Goal: Task Accomplishment & Management: Manage account settings

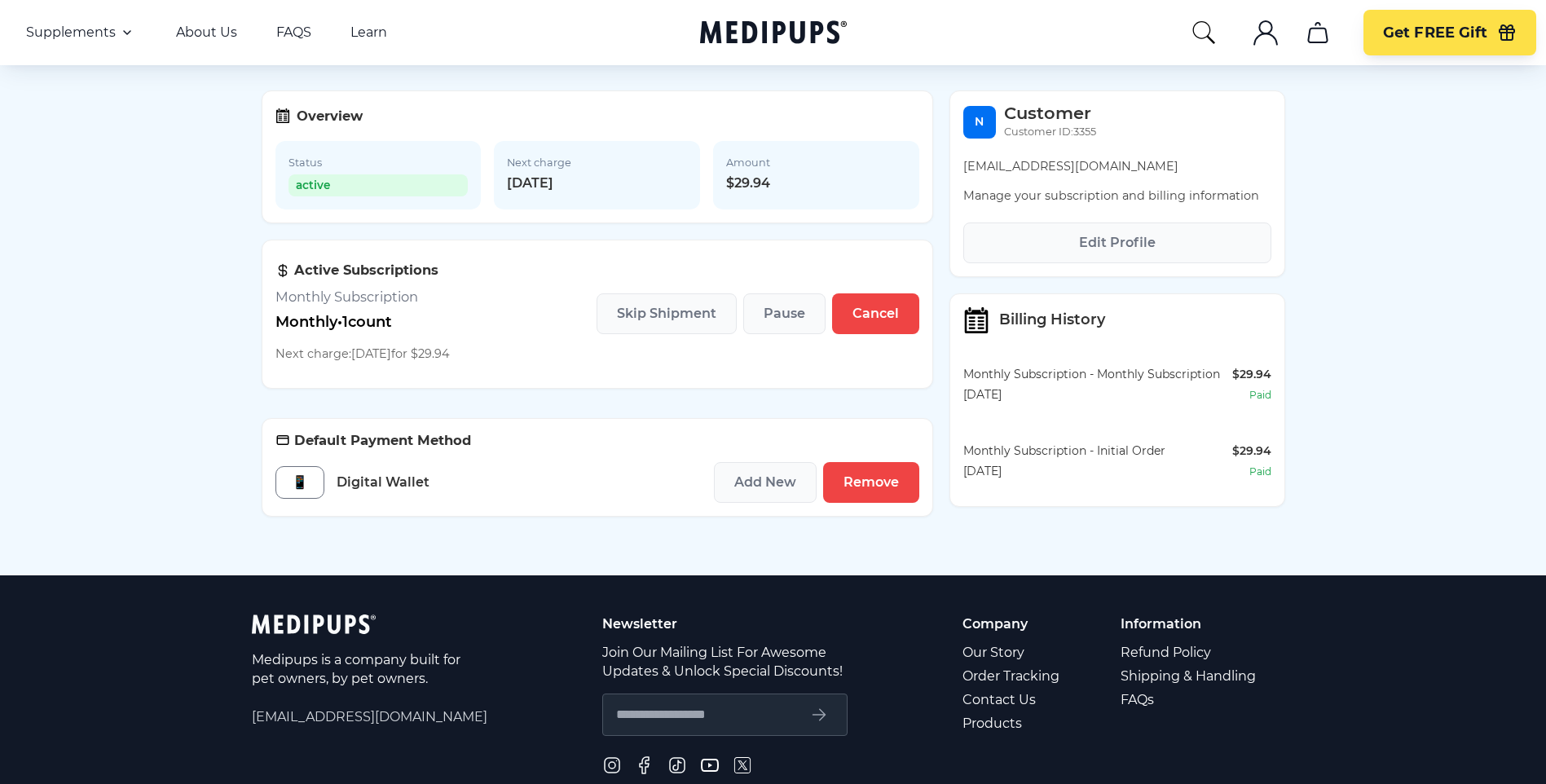
scroll to position [163, 0]
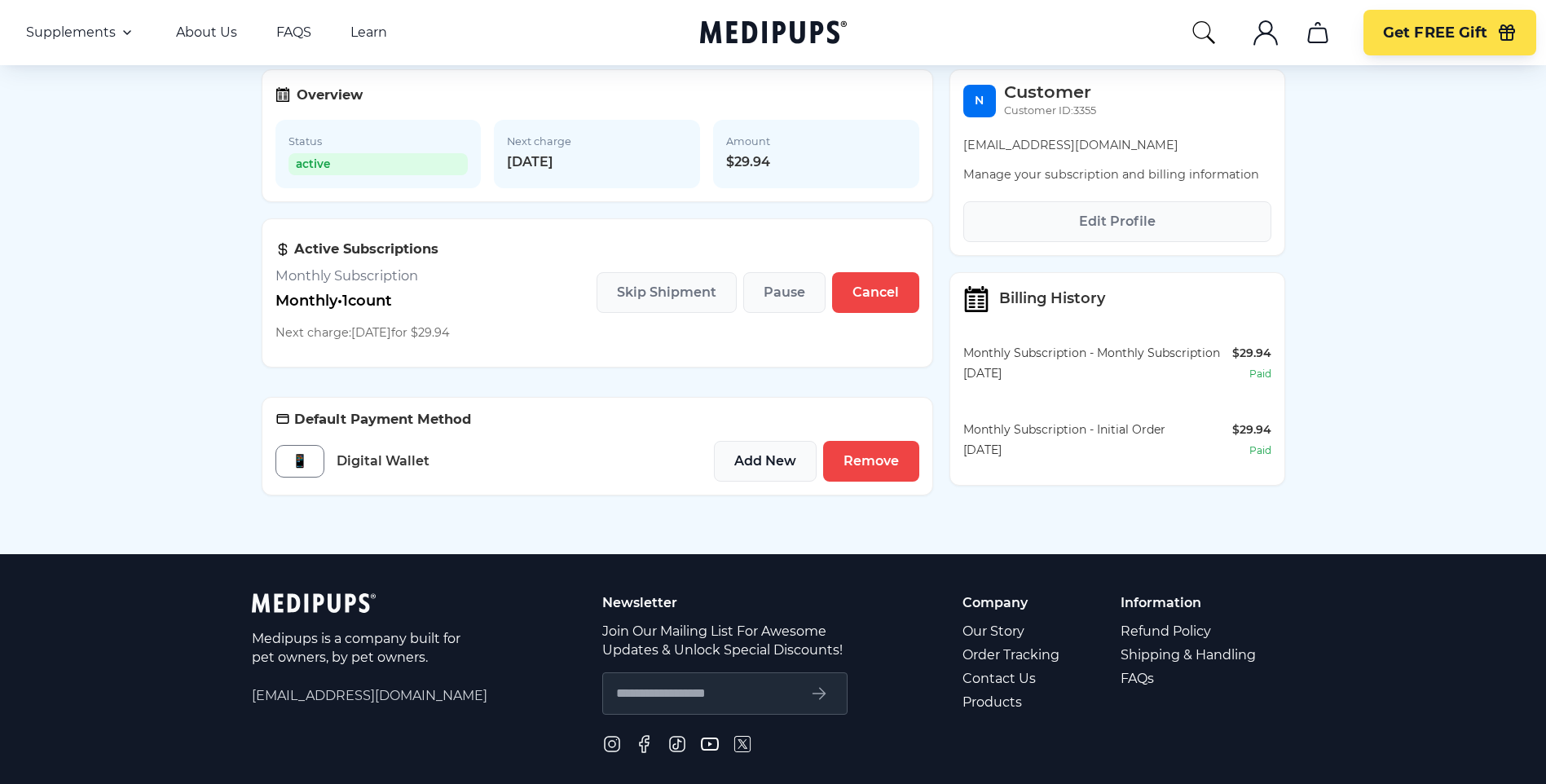
click at [778, 470] on span "Add New" at bounding box center [764, 461] width 62 height 16
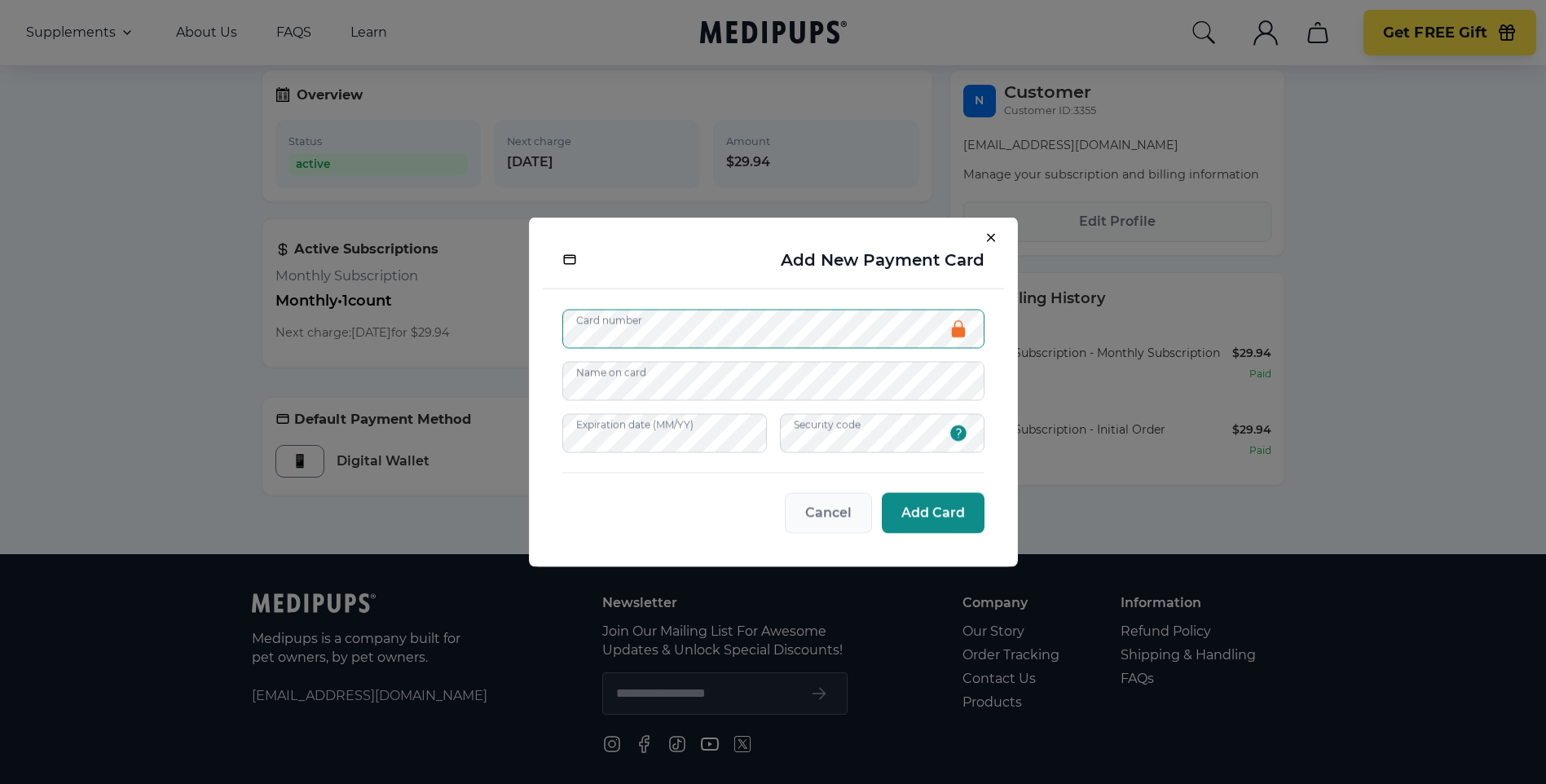
click at [932, 515] on span "Add Card" at bounding box center [932, 513] width 64 height 16
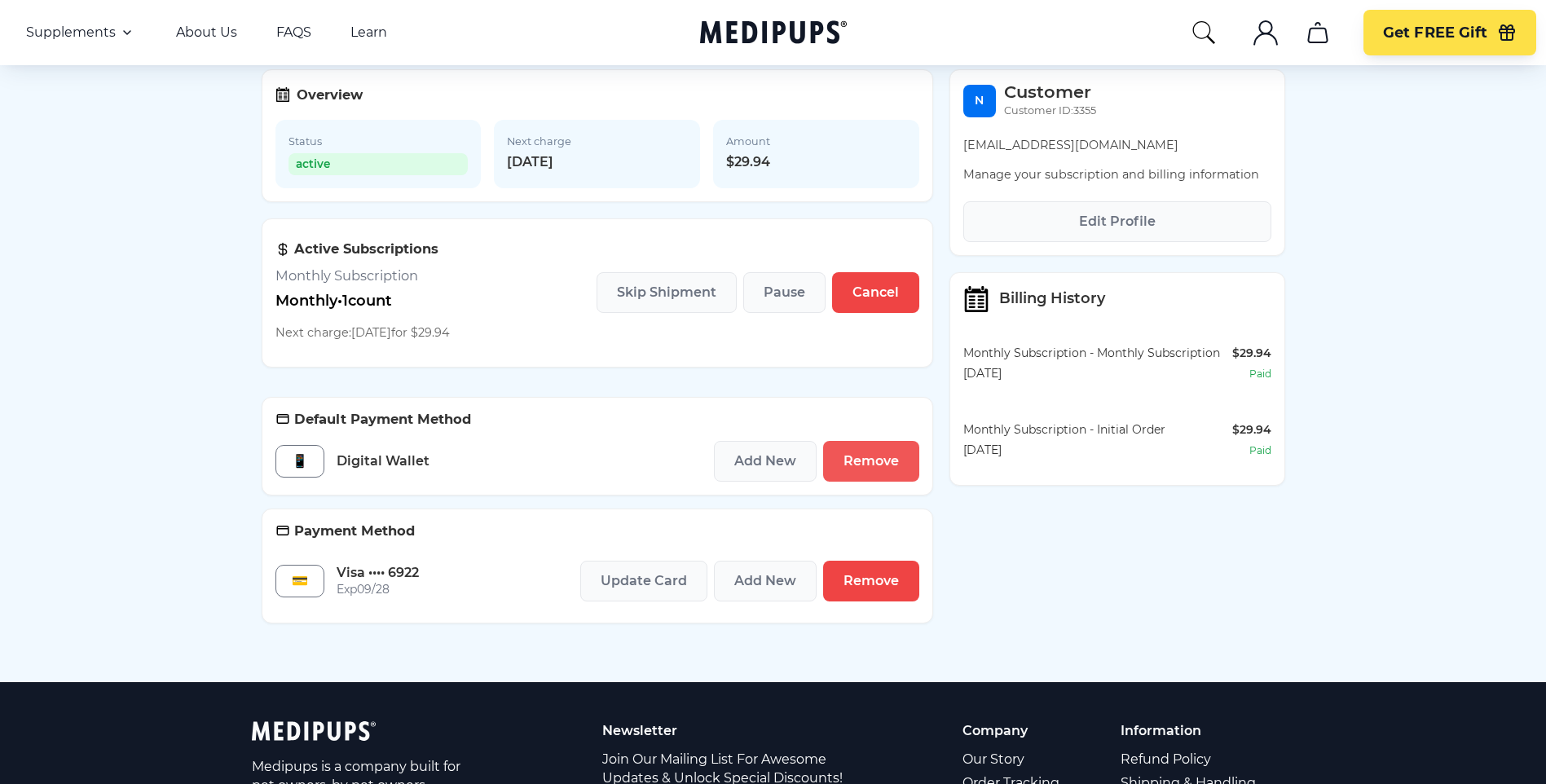
click at [874, 464] on span "Remove" at bounding box center [871, 461] width 55 height 16
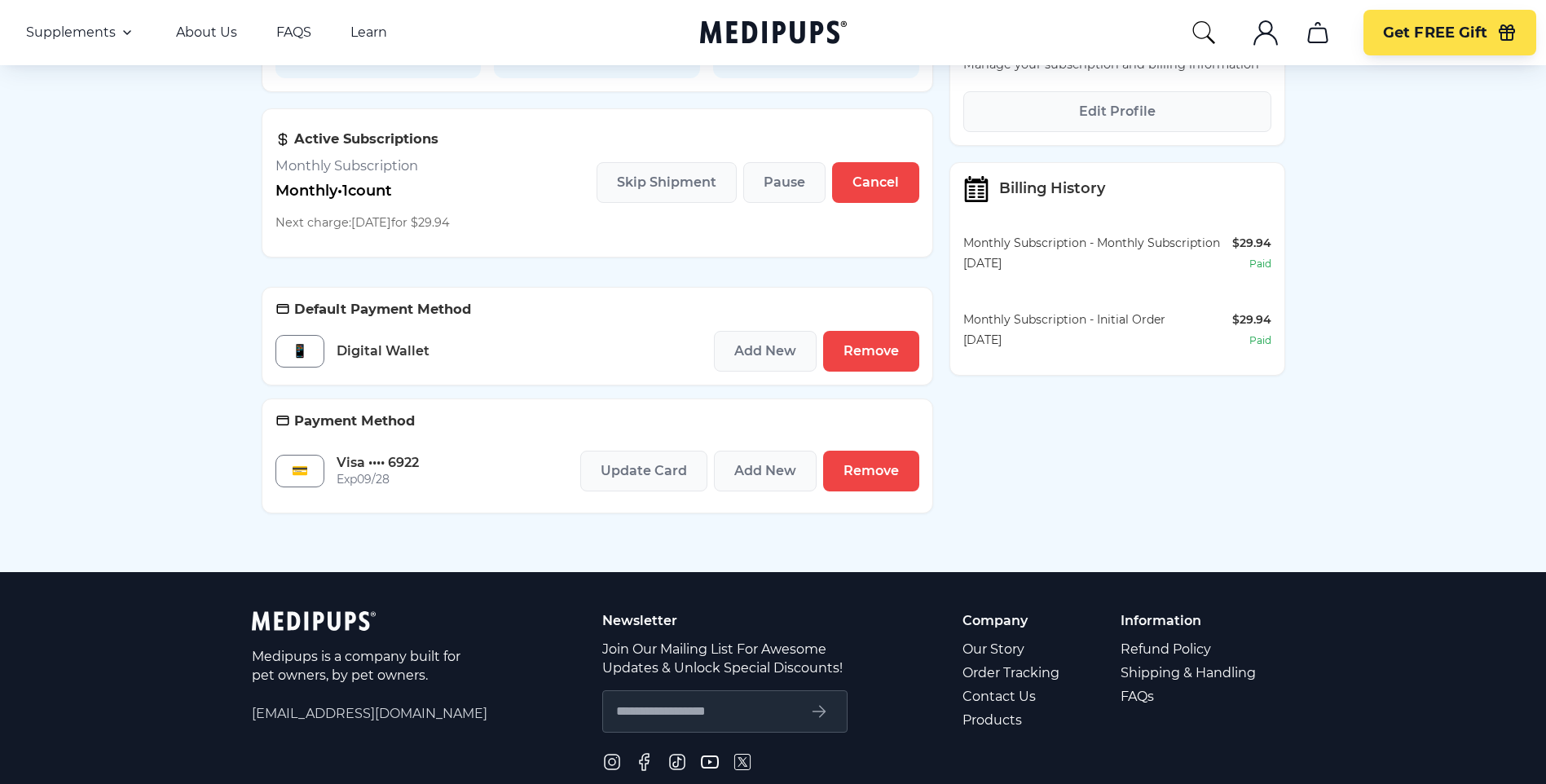
scroll to position [245, 0]
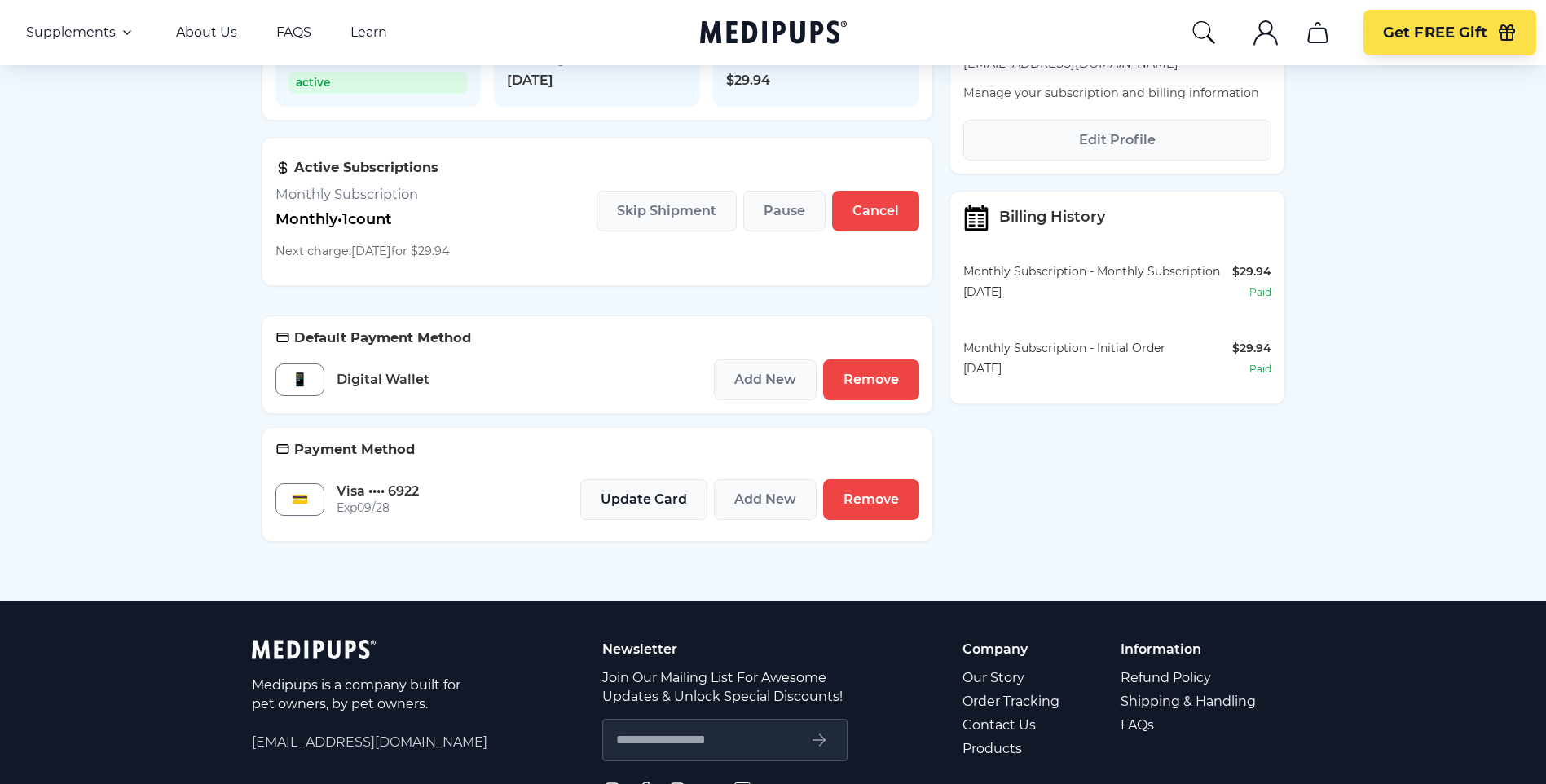
click at [630, 493] on button "Update Card" at bounding box center [643, 499] width 127 height 41
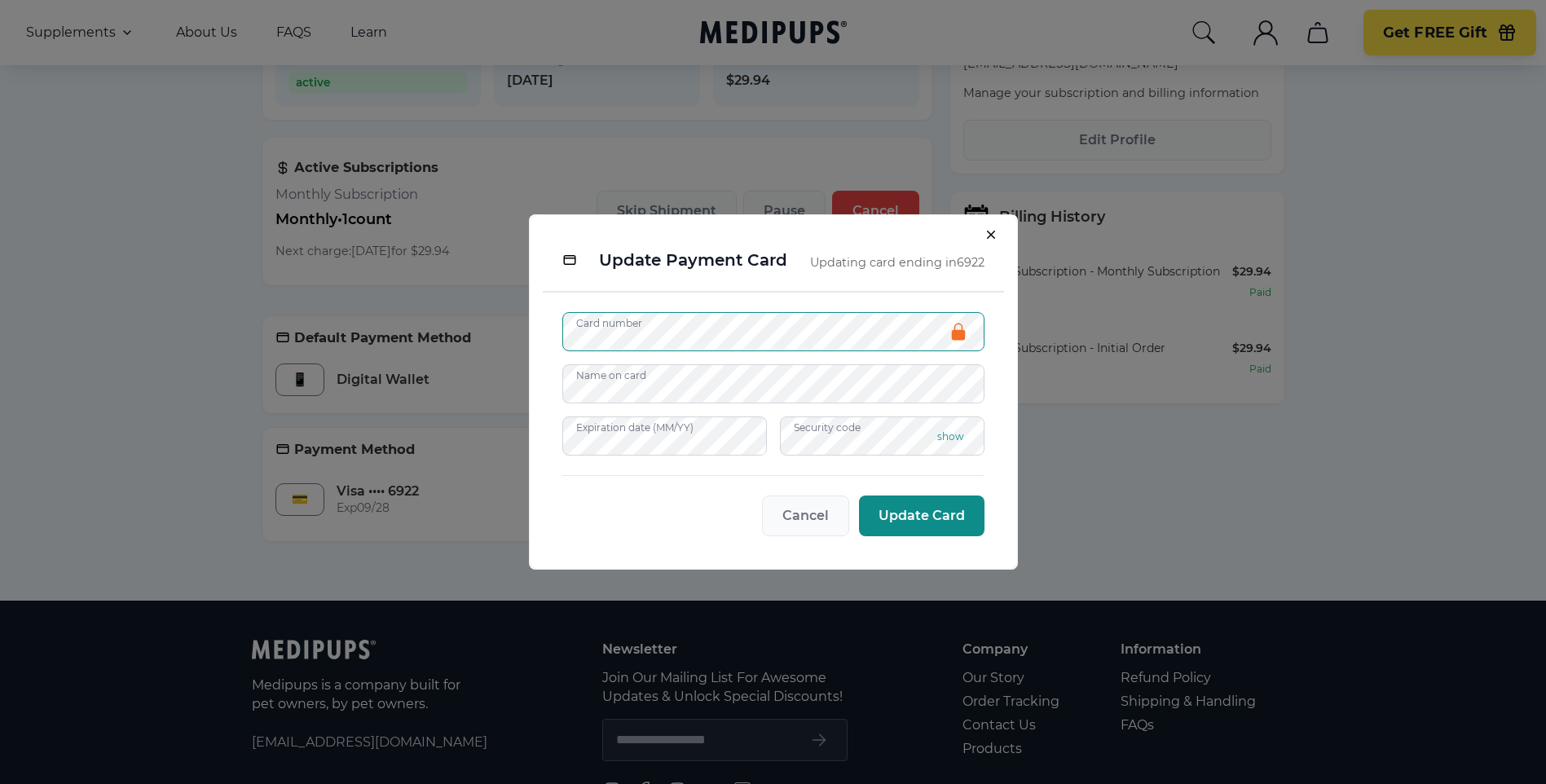
click at [909, 520] on span "Update Card" at bounding box center [921, 516] width 86 height 16
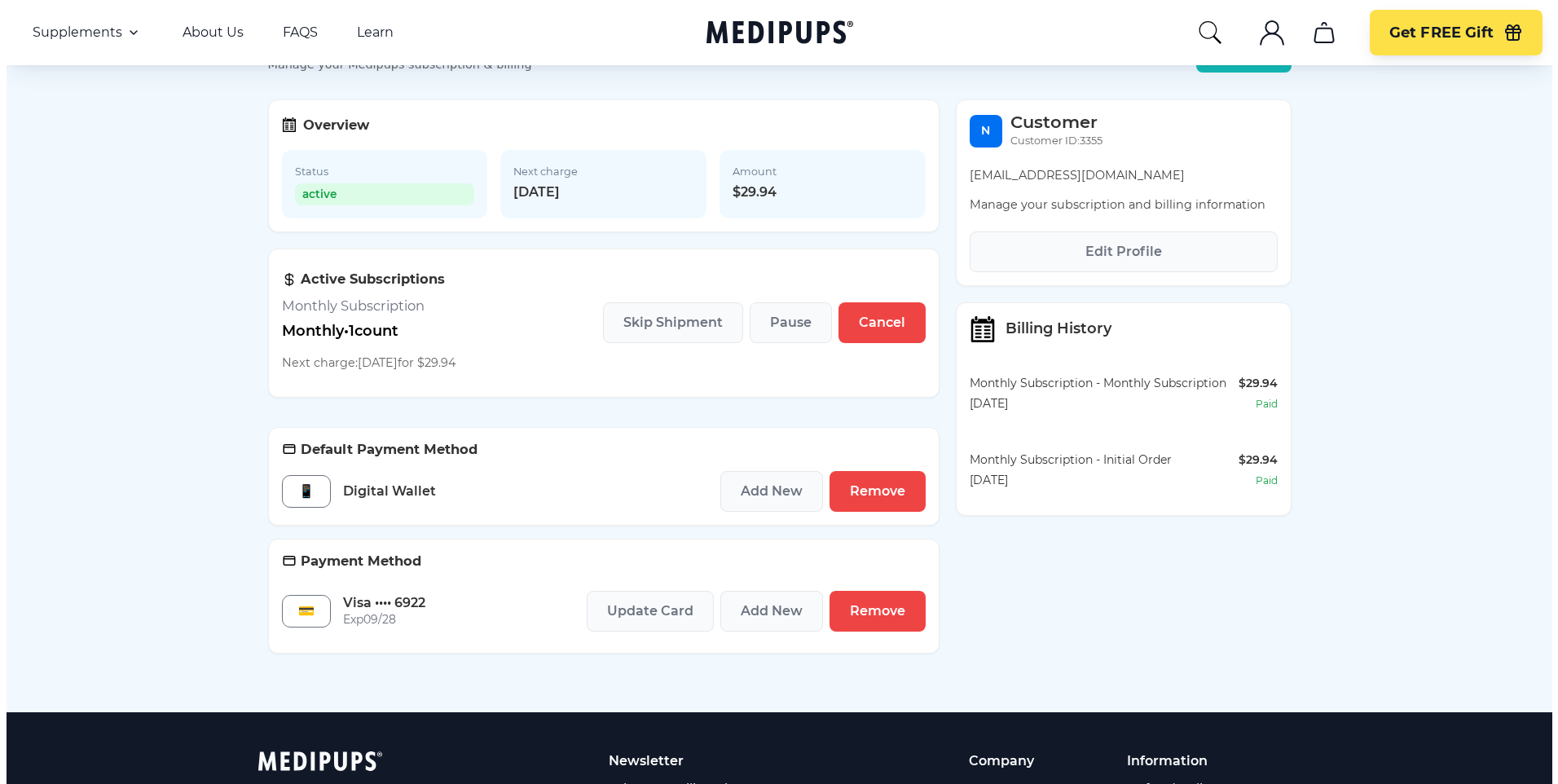
scroll to position [0, 0]
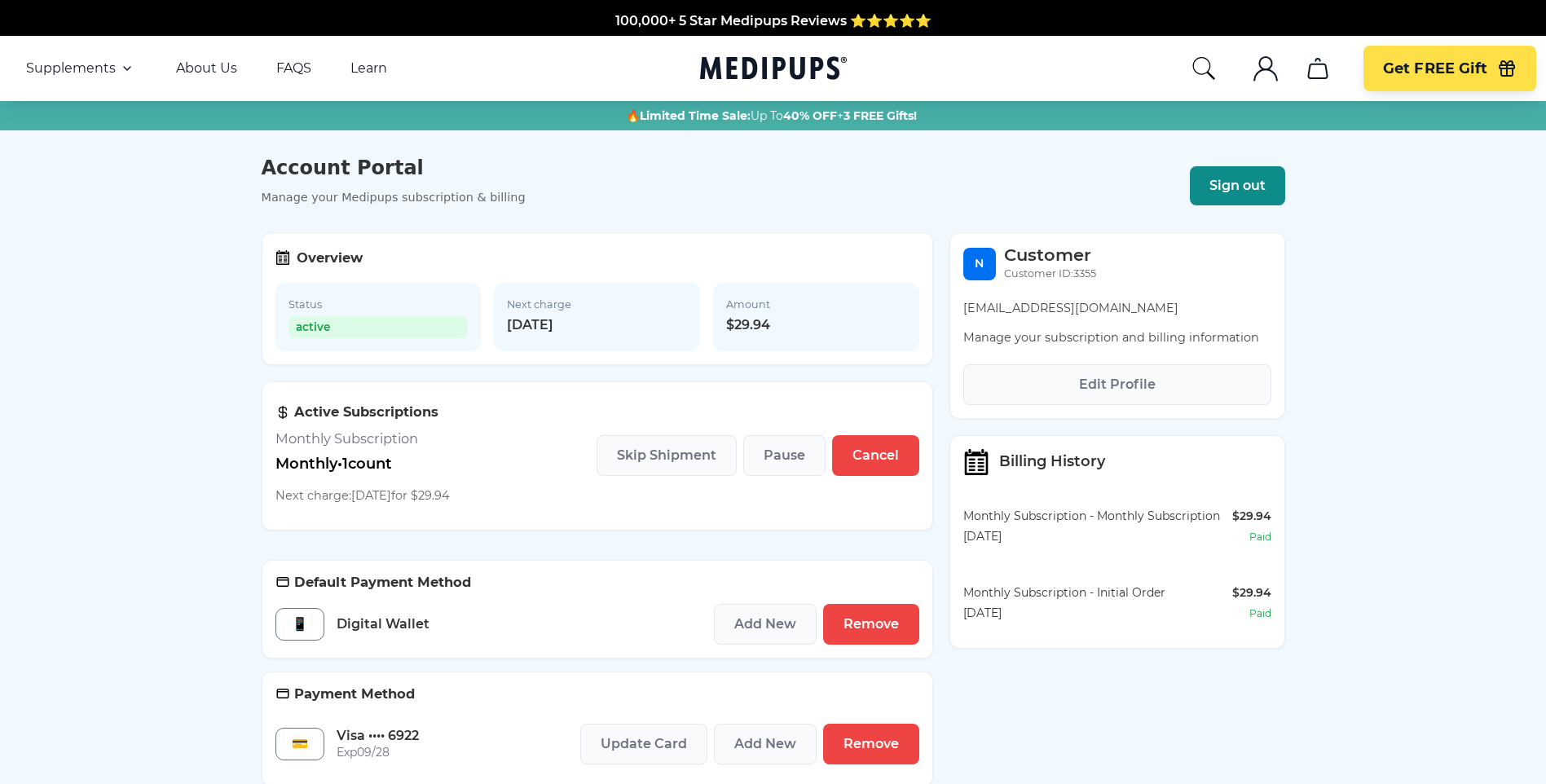
click at [1232, 191] on span "Sign out" at bounding box center [1237, 185] width 56 height 16
